Goal: Transaction & Acquisition: Purchase product/service

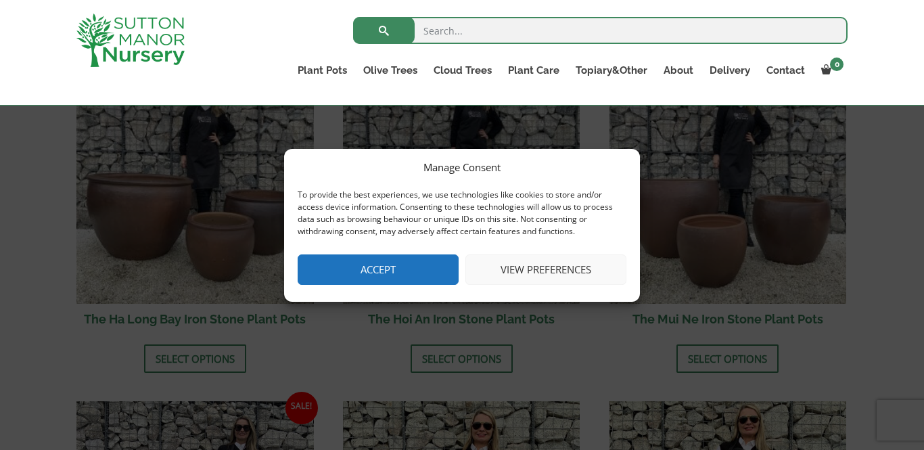
scroll to position [522, 0]
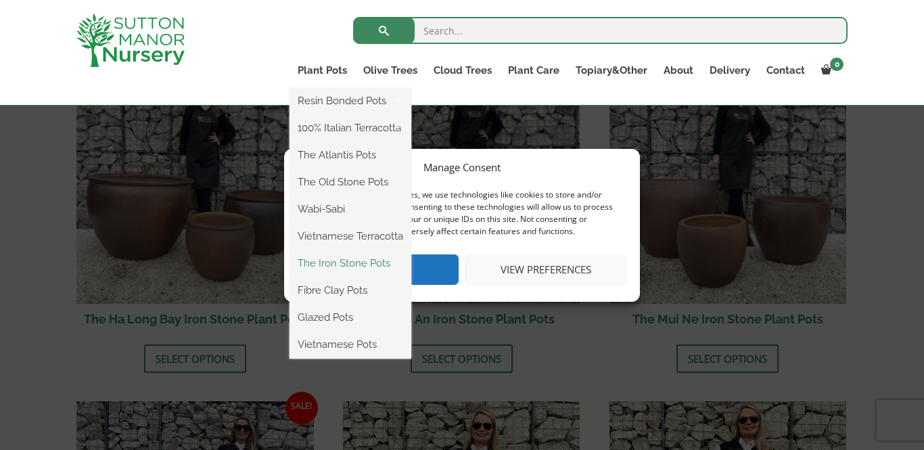
click at [328, 263] on link "The Iron Stone Pots" at bounding box center [351, 263] width 122 height 20
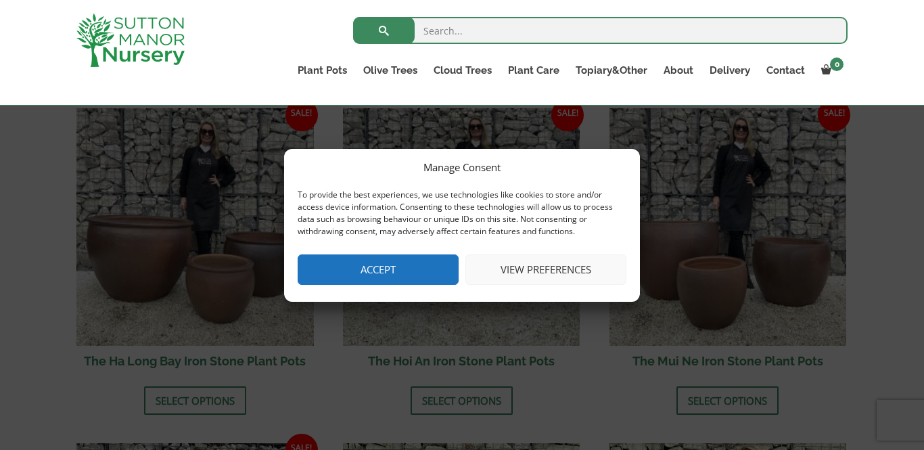
scroll to position [480, 0]
click at [356, 263] on button "Accept" at bounding box center [378, 269] width 161 height 30
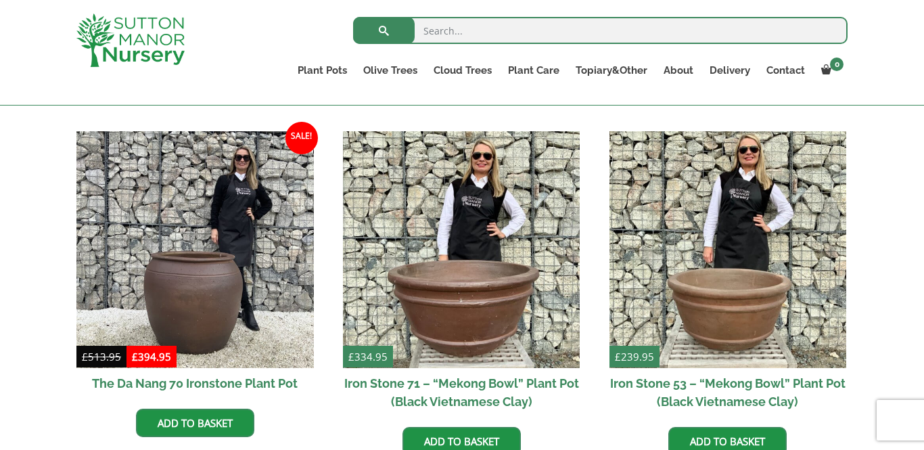
scroll to position [805, 0]
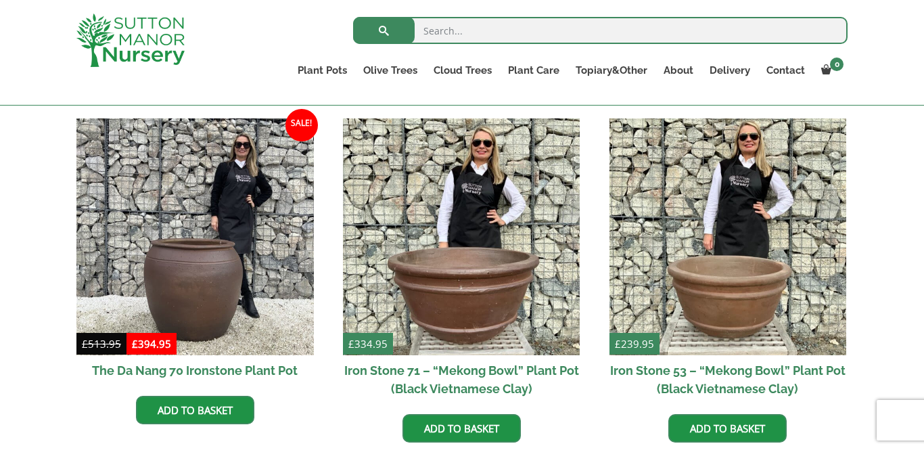
click at [356, 264] on img at bounding box center [462, 237] width 238 height 238
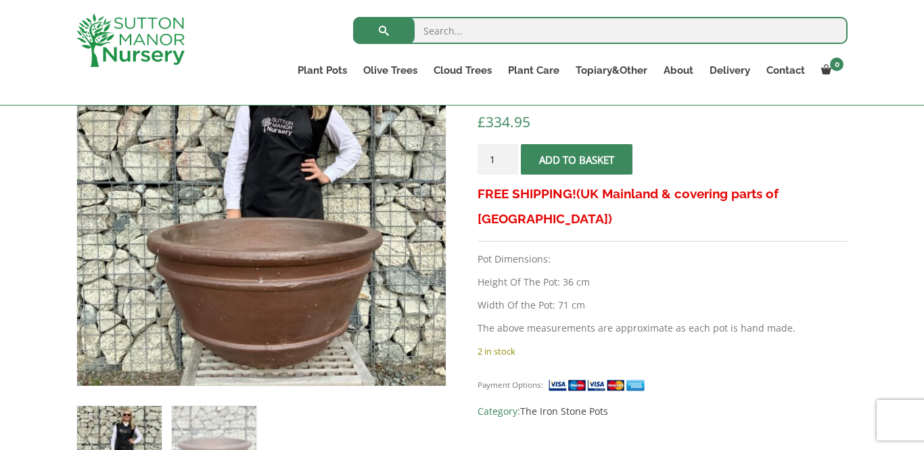
scroll to position [290, 0]
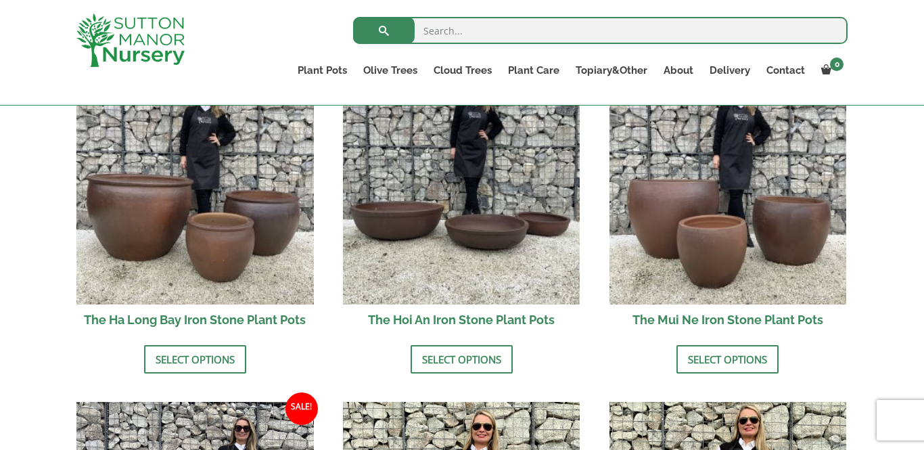
scroll to position [507, 0]
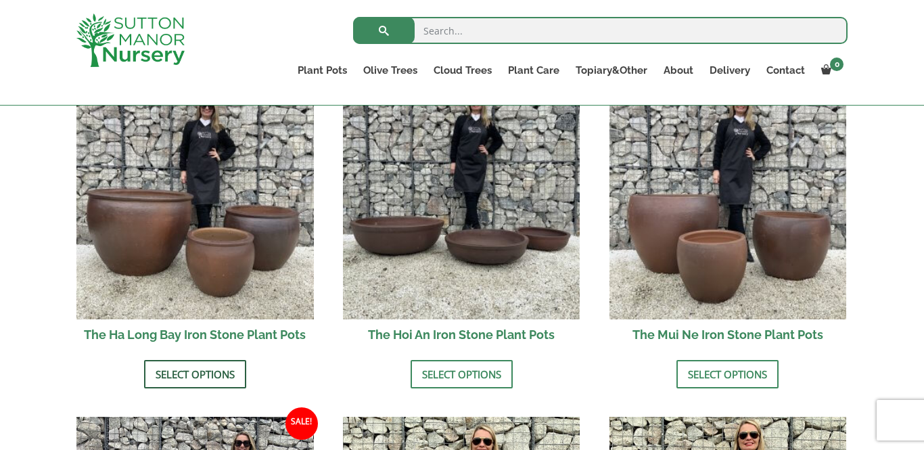
click at [185, 374] on link "Select options" at bounding box center [195, 374] width 102 height 28
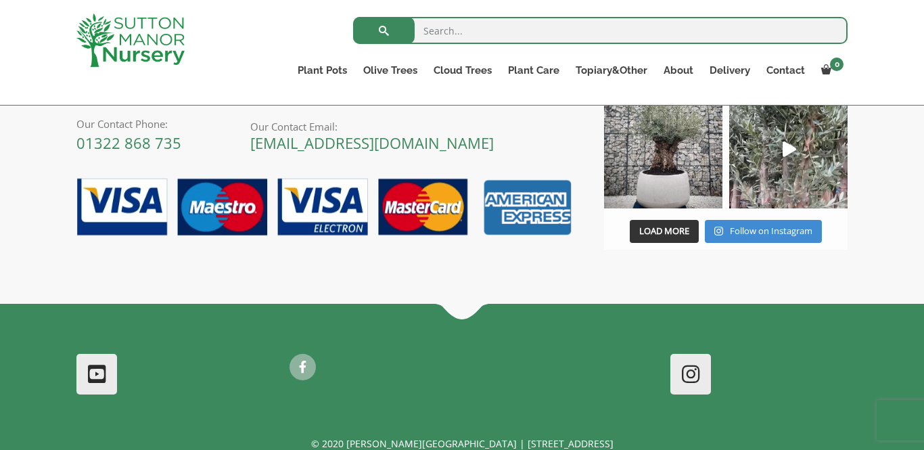
scroll to position [2150, 0]
